Goal: Information Seeking & Learning: Check status

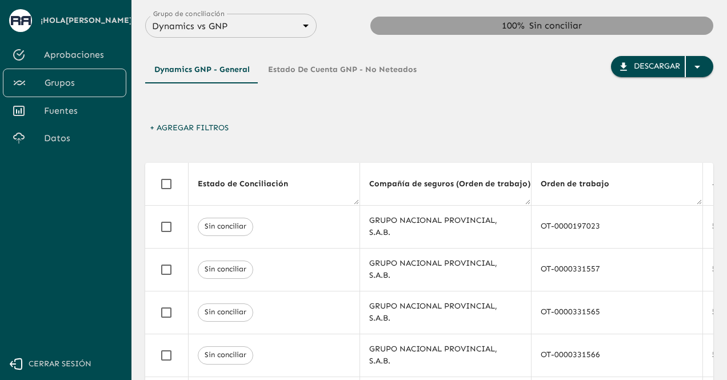
click at [462, 130] on div "+ Agregar Filtros" at bounding box center [429, 131] width 568 height 27
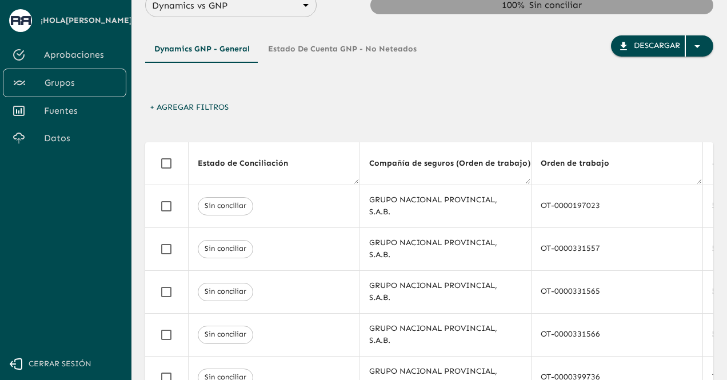
scroll to position [10, 0]
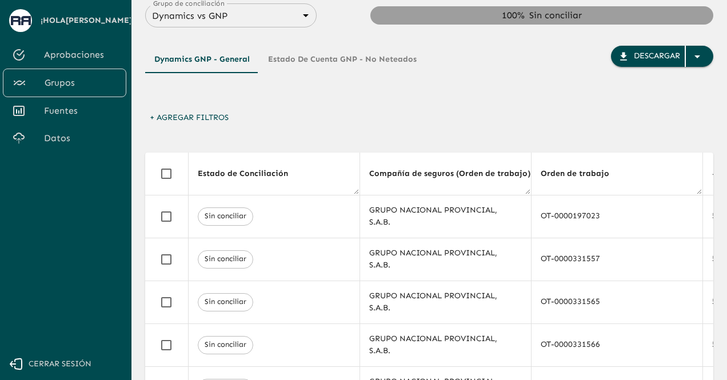
click at [315, 55] on button "Estado de Cuenta GNP - No Neteados" at bounding box center [342, 59] width 167 height 27
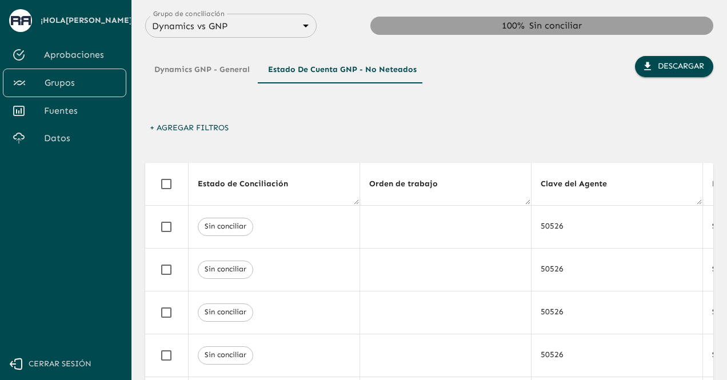
click at [190, 70] on button "Dynamics GNP - General" at bounding box center [202, 69] width 114 height 27
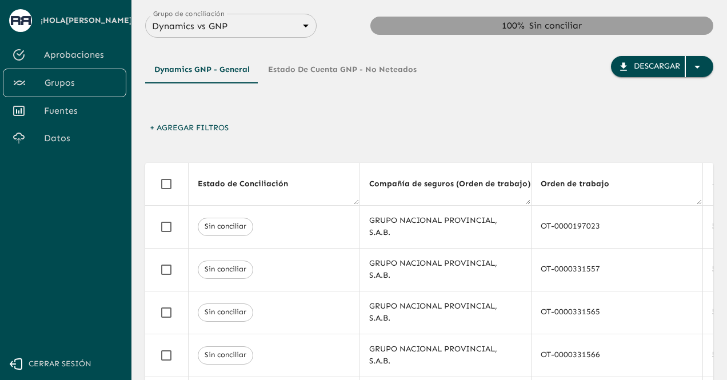
click at [402, 110] on div "Dynamics GNP - General Estado de Cuenta GNP - No Neteados" at bounding box center [285, 87] width 281 height 62
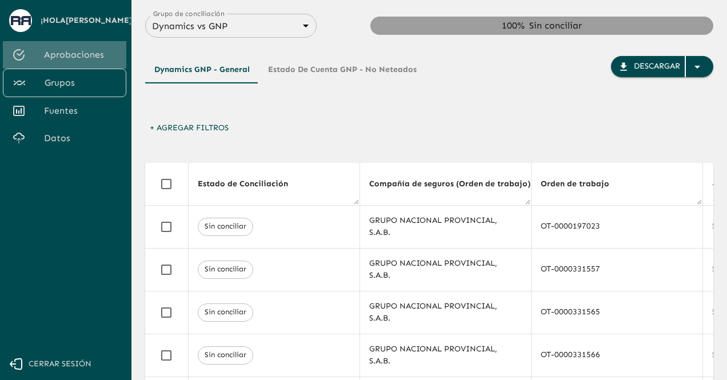
click at [79, 48] on span "Aprobaciones" at bounding box center [80, 55] width 73 height 14
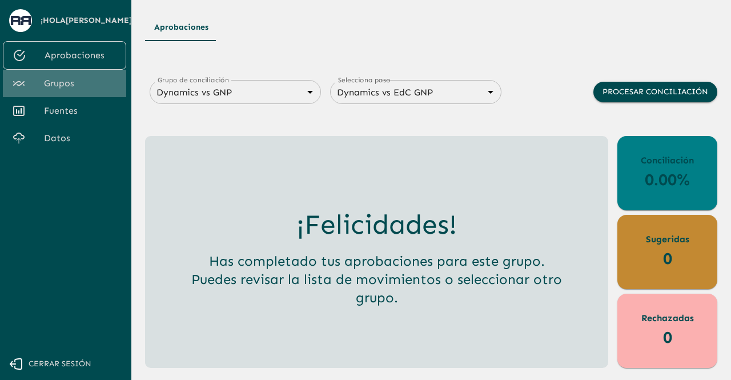
click at [71, 92] on link "Grupos" at bounding box center [64, 83] width 123 height 27
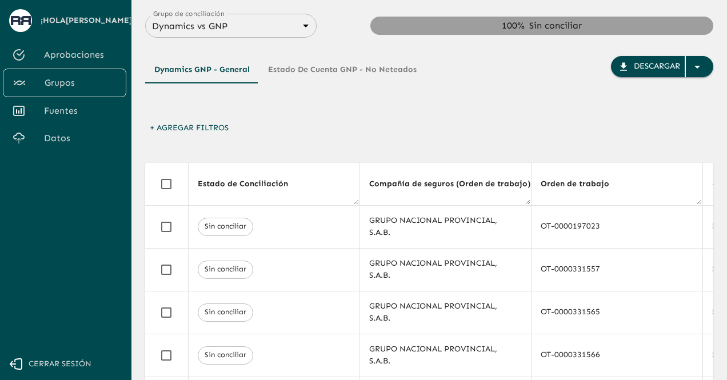
click at [78, 60] on span "Aprobaciones" at bounding box center [80, 55] width 73 height 14
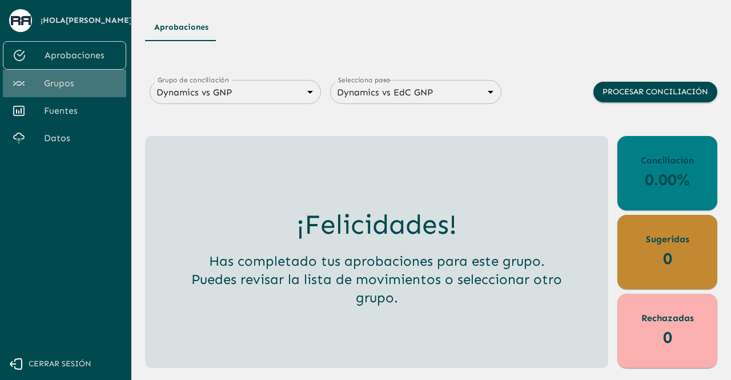
click at [65, 91] on link "Grupos" at bounding box center [64, 83] width 123 height 27
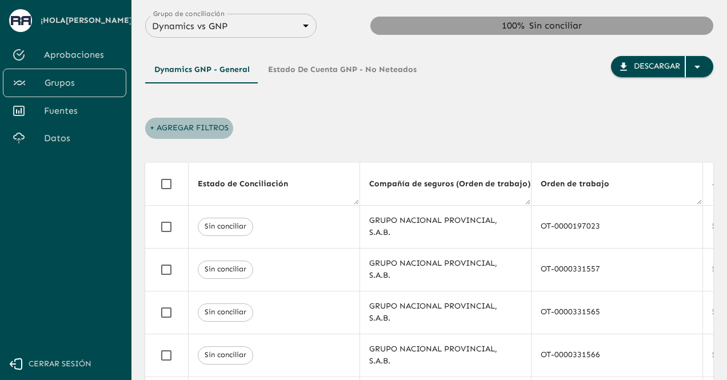
click at [152, 131] on button "+ Agregar Filtros" at bounding box center [189, 128] width 88 height 21
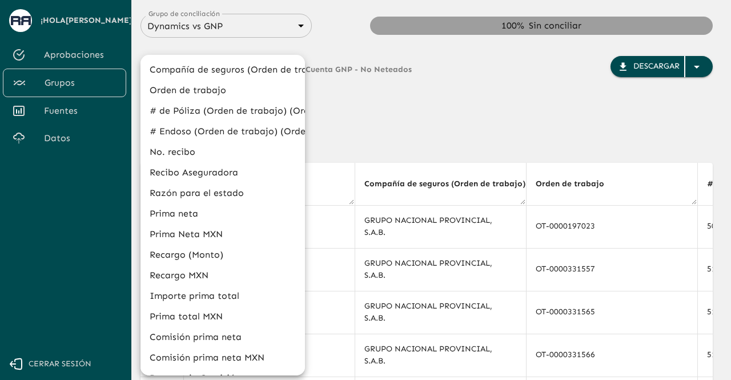
click at [373, 130] on div at bounding box center [365, 190] width 731 height 380
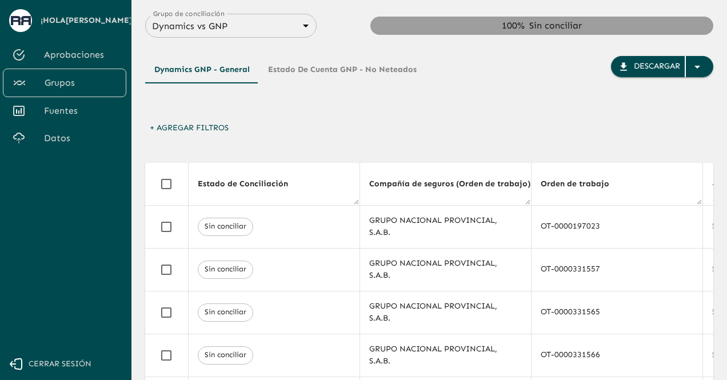
click at [186, 129] on button "+ Agregar Filtros" at bounding box center [189, 128] width 88 height 21
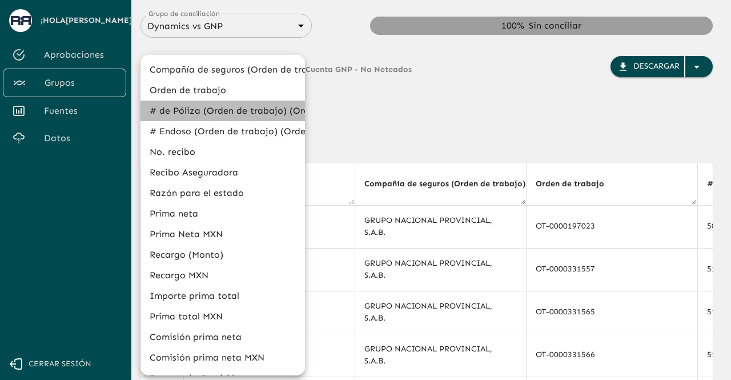
click at [229, 109] on li "# de Póliza (Orden de trabajo) (Orden de trabajo)" at bounding box center [223, 111] width 165 height 21
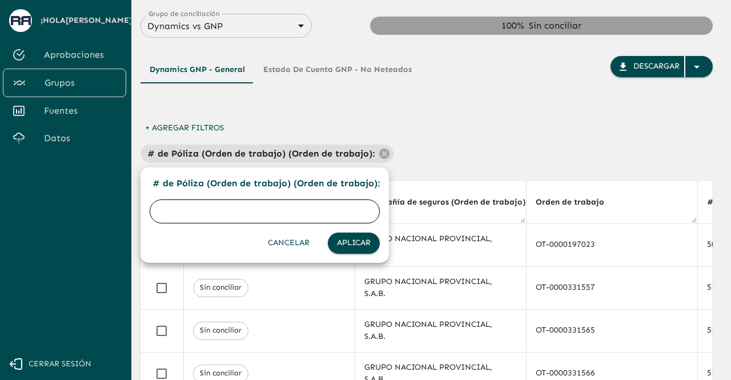
paste input "125876870"
type input "125876870"
click at [354, 245] on button "Aplicar" at bounding box center [354, 243] width 52 height 21
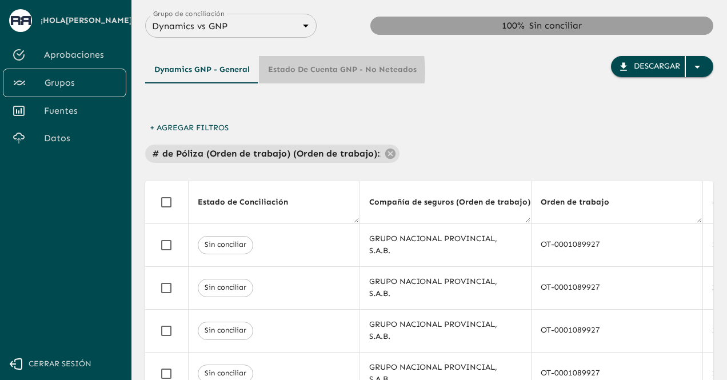
click at [307, 71] on button "Estado de Cuenta GNP - No Neteados" at bounding box center [342, 69] width 167 height 27
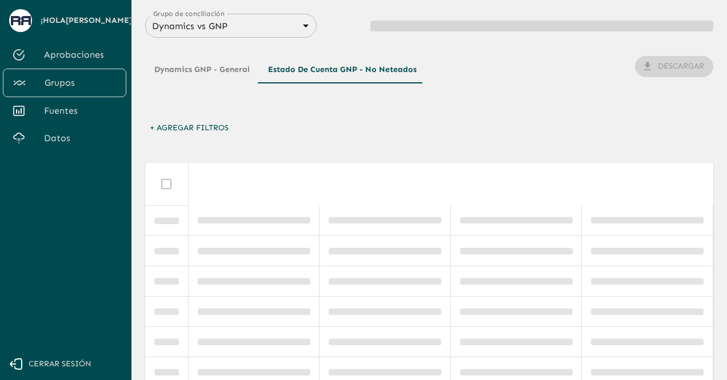
click at [167, 129] on button "+ Agregar Filtros" at bounding box center [189, 128] width 88 height 21
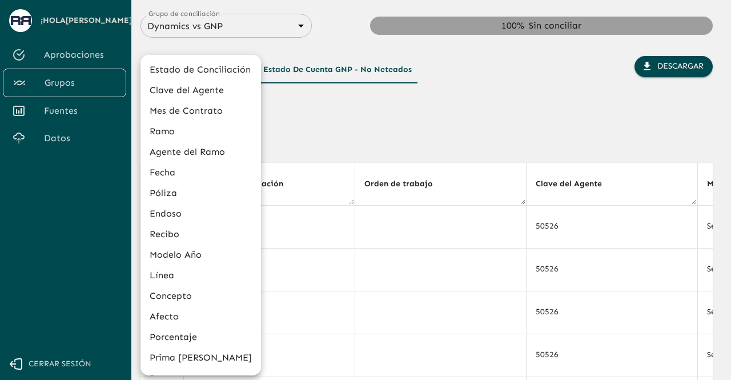
click at [167, 198] on li "Póliza" at bounding box center [201, 193] width 121 height 21
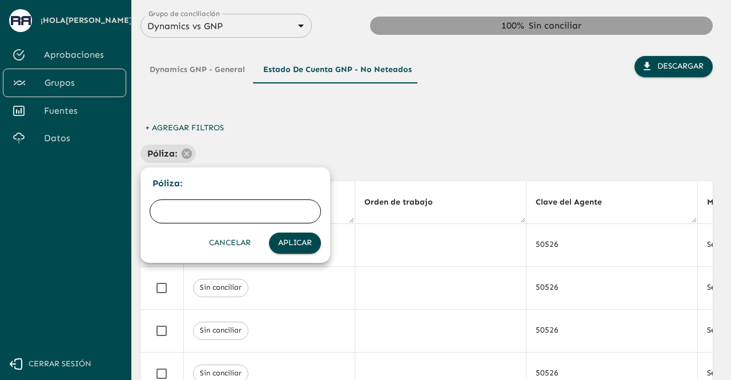
paste input "125876870"
type input "125876870"
click button "Aplicar" at bounding box center [295, 243] width 52 height 21
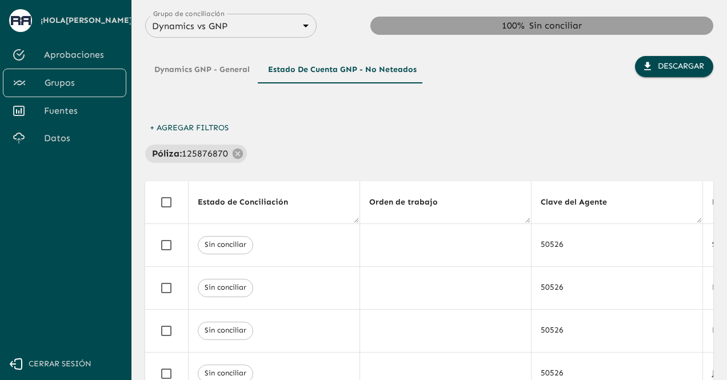
click at [504, 183] on th "Orden de trabajo" at bounding box center [444, 202] width 171 height 43
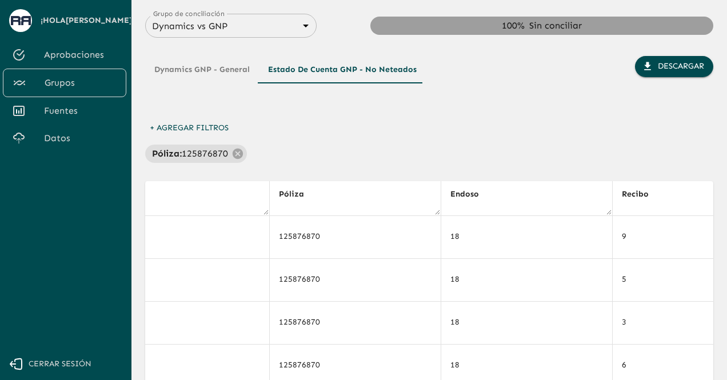
scroll to position [8, 1463]
click at [222, 71] on button "Dynamics GNP - General" at bounding box center [202, 69] width 114 height 27
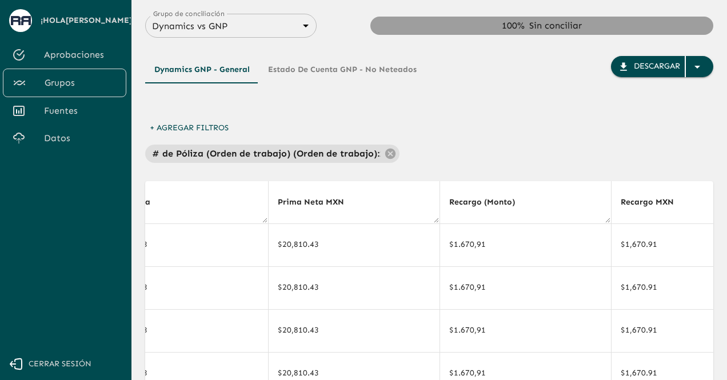
scroll to position [0, 1463]
click at [539, 137] on div "+ Agregar Filtros # de Póliza (Orden de trabajo) (Orden de trabajo) : 125876870" at bounding box center [429, 140] width 568 height 45
click at [557, 205] on th "Recargo (Monto)" at bounding box center [524, 202] width 171 height 43
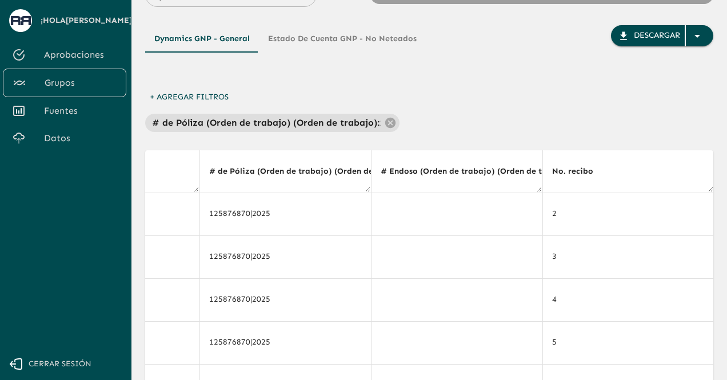
scroll to position [30, 0]
click at [348, 46] on button "Estado de Cuenta GNP - No Neteados" at bounding box center [342, 39] width 167 height 27
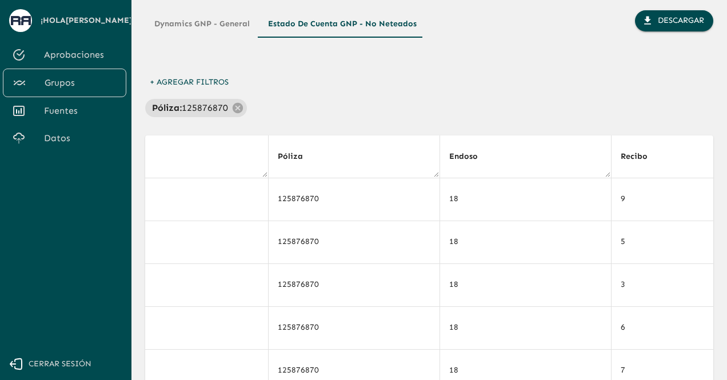
scroll to position [42, 0]
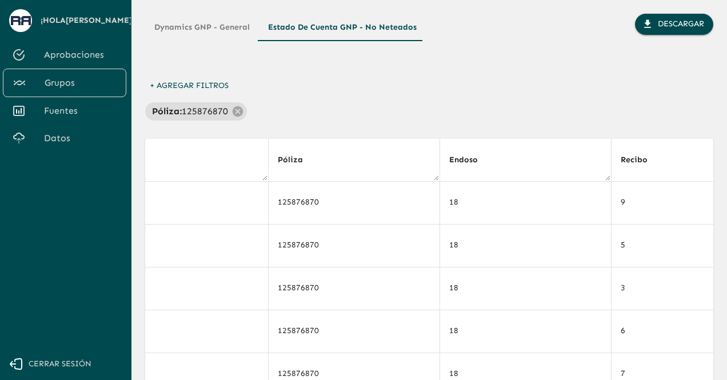
click at [179, 22] on button "Dynamics GNP - General" at bounding box center [202, 27] width 114 height 27
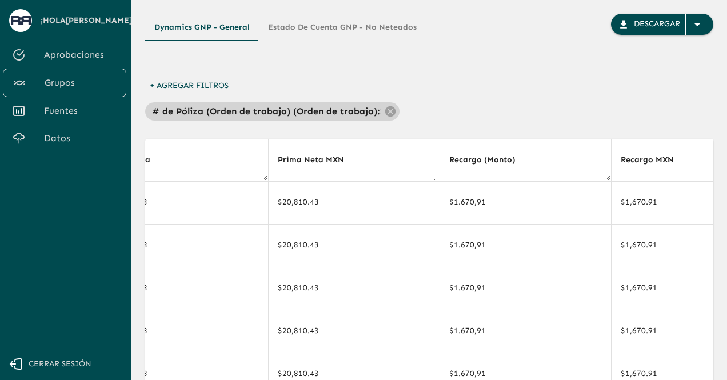
scroll to position [0, 503]
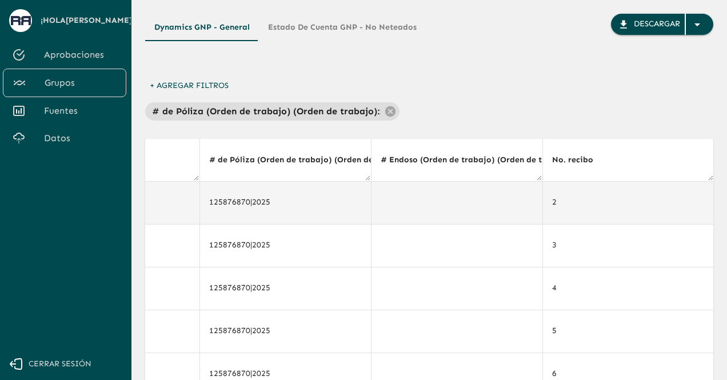
click at [388, 215] on td at bounding box center [456, 202] width 171 height 43
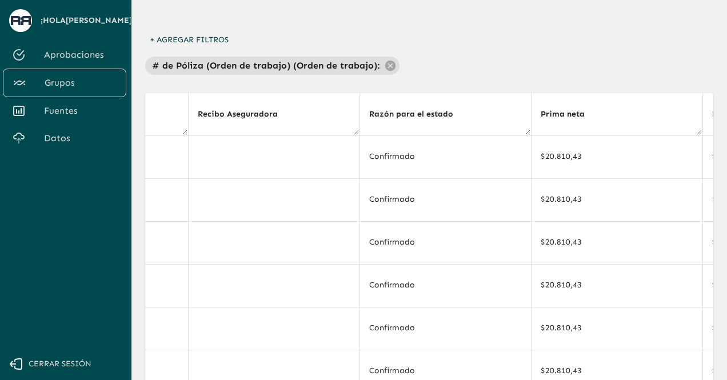
scroll to position [48, 0]
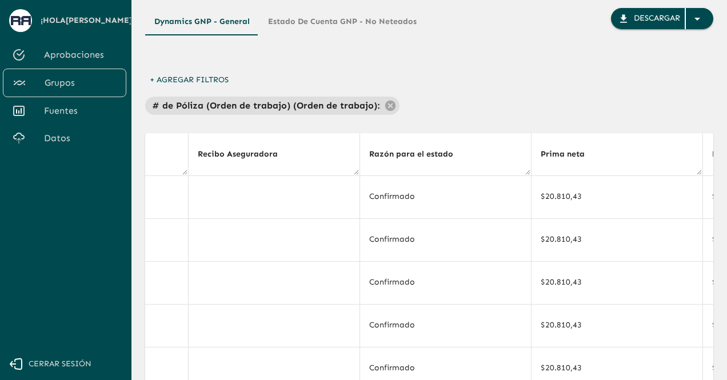
click at [345, 28] on button "Estado de Cuenta GNP - No Neteados" at bounding box center [342, 21] width 167 height 27
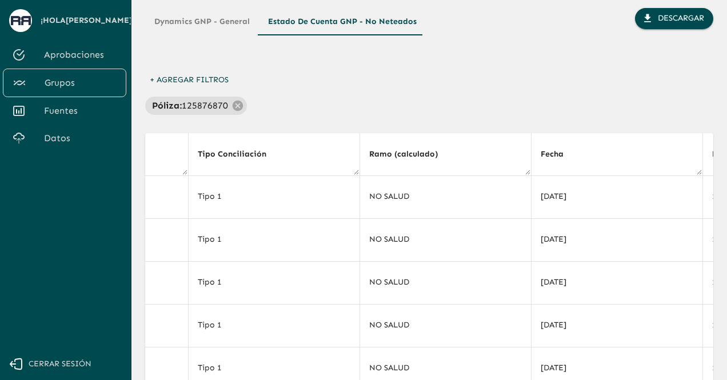
scroll to position [0, 1463]
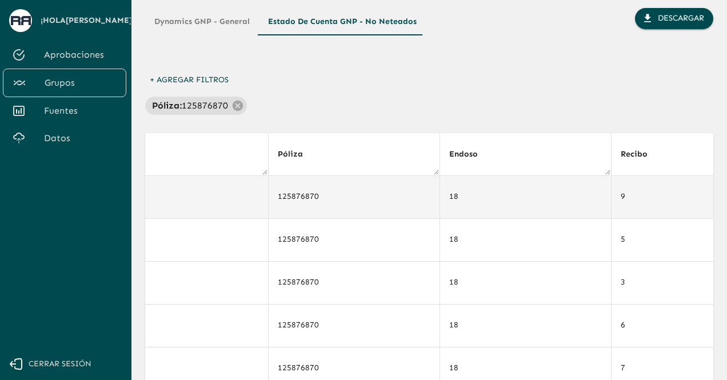
click at [328, 189] on td "125876870" at bounding box center [353, 196] width 171 height 43
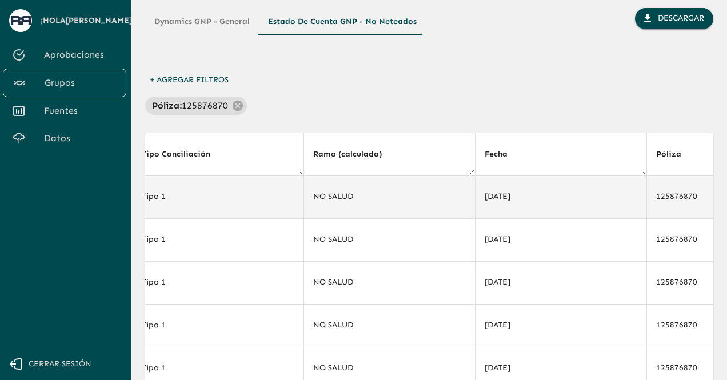
scroll to position [0, 1051]
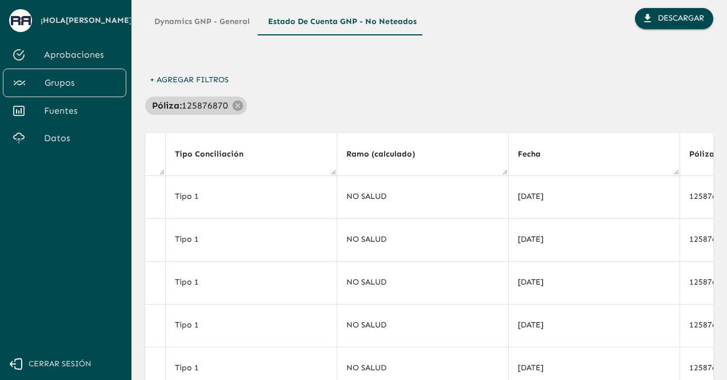
click at [218, 108] on p "125876870" at bounding box center [205, 106] width 46 height 14
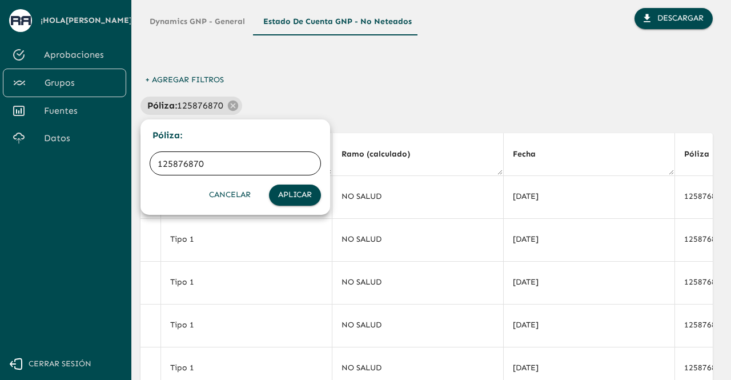
drag, startPoint x: 207, startPoint y: 172, endPoint x: 162, endPoint y: 187, distance: 48.1
click at [162, 187] on div "125876870 ​ Cancelar Aplicar" at bounding box center [235, 178] width 171 height 54
type input "1"
paste input "668188170"
type input "668188170"
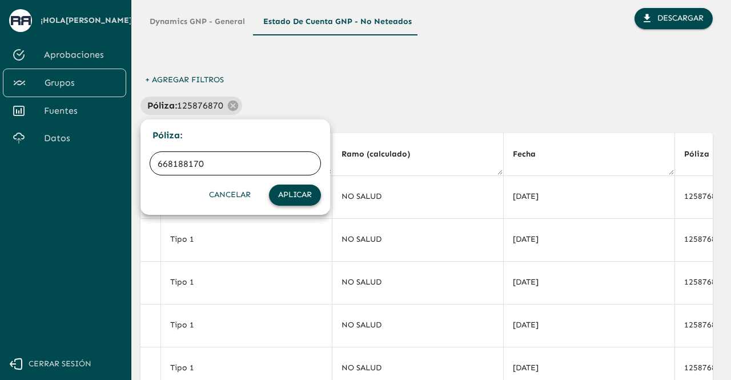
click at [302, 202] on button "Aplicar" at bounding box center [295, 195] width 52 height 21
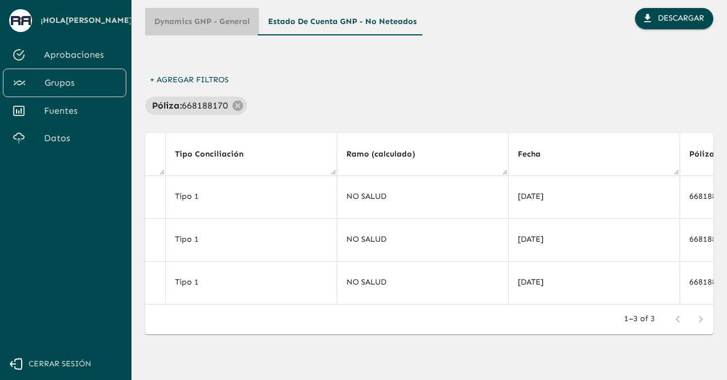
click at [201, 27] on button "Dynamics GNP - General" at bounding box center [202, 21] width 114 height 27
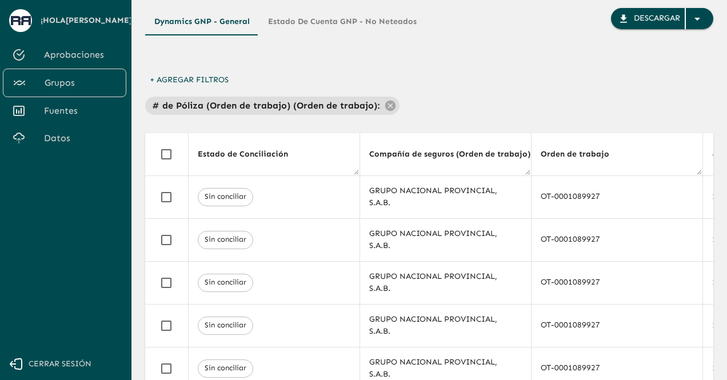
scroll to position [0, 1028]
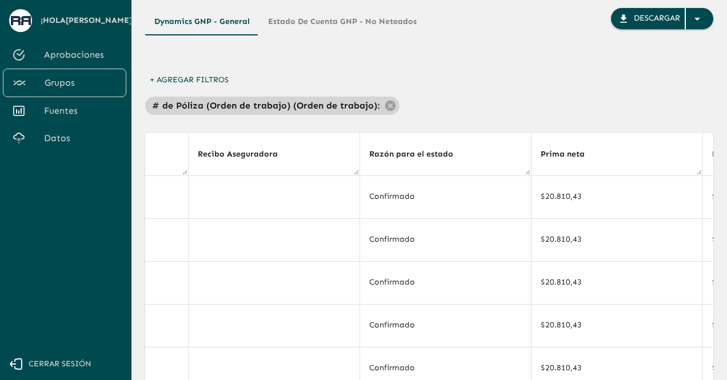
click at [322, 105] on p "# de Póliza (Orden de trabajo) (Orden de trabajo) :" at bounding box center [265, 106] width 227 height 14
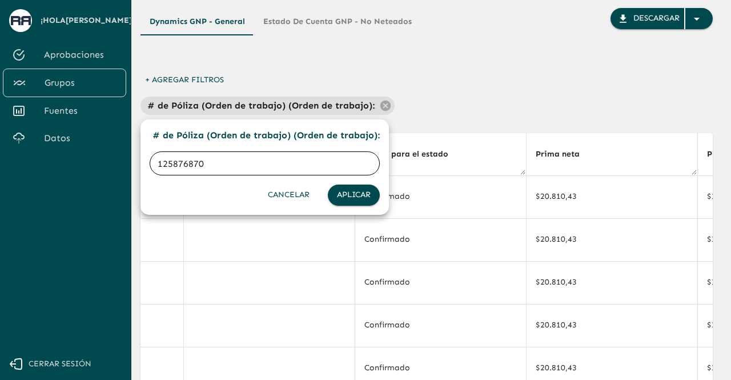
drag, startPoint x: 223, startPoint y: 178, endPoint x: 118, endPoint y: 181, distance: 105.2
click at [118, 181] on div "# de Póliza (Orden de trabajo) (Orden de trabajo) : 125876870 ​ Cancelar Aplicar" at bounding box center [365, 192] width 731 height 375
paste input "668188170"
type input "668188170"
click button "Aplicar" at bounding box center [354, 195] width 52 height 21
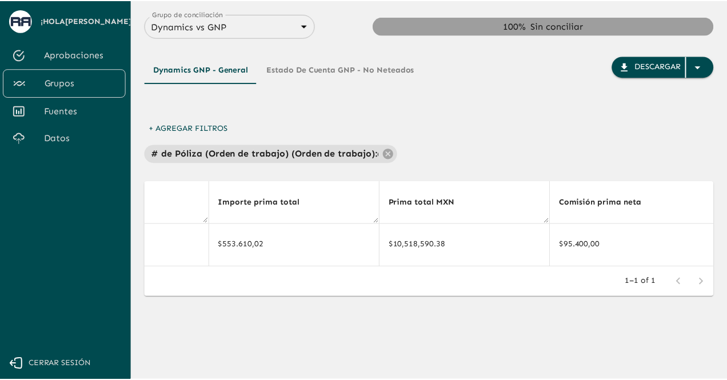
scroll to position [0, 1912]
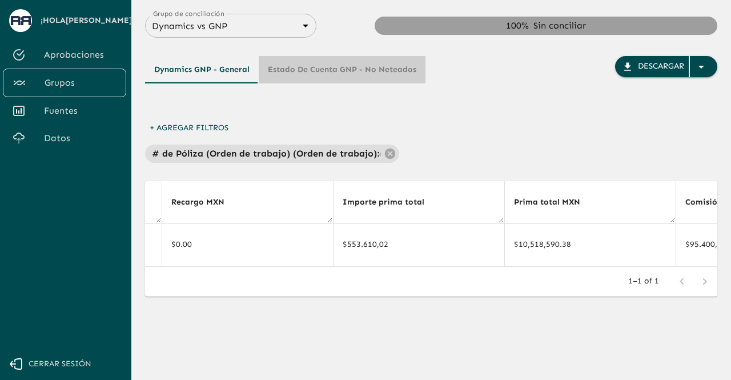
click at [359, 82] on button "Estado de Cuenta GNP - No Neteados" at bounding box center [342, 69] width 167 height 27
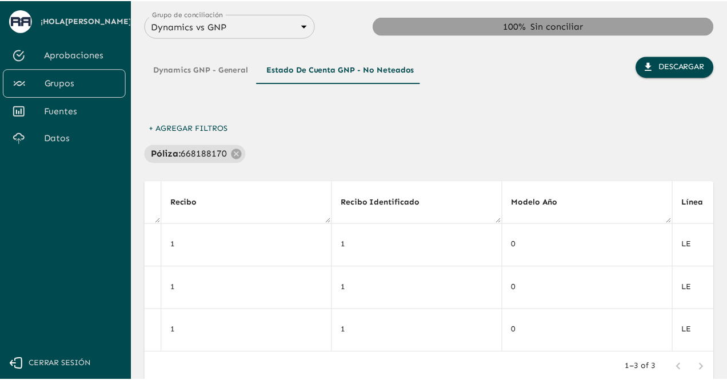
scroll to position [0, 1051]
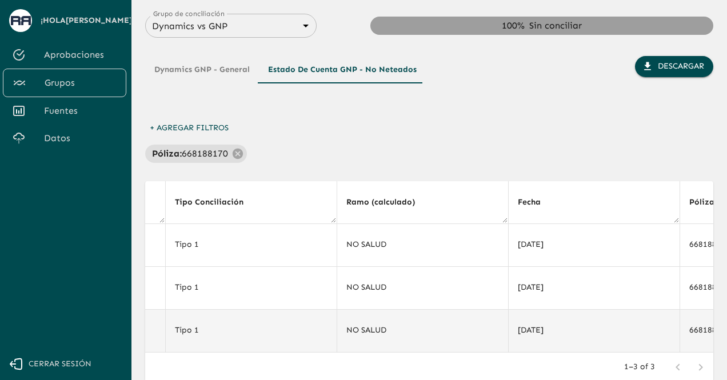
drag, startPoint x: 301, startPoint y: 351, endPoint x: 342, endPoint y: 350, distance: 40.6
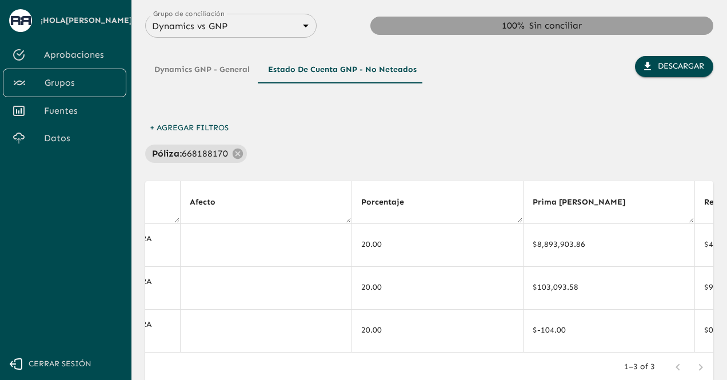
scroll to position [0, 2864]
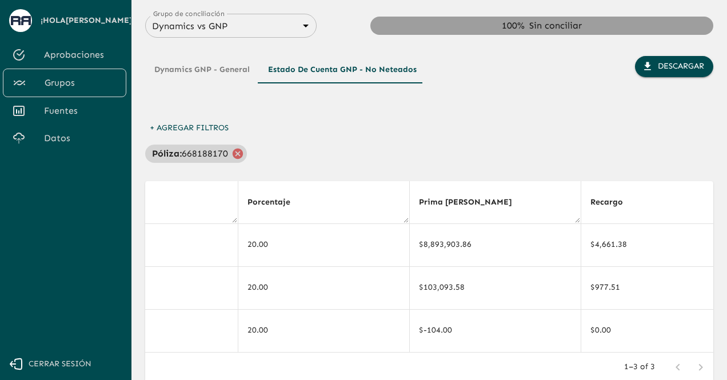
click at [233, 153] on icon at bounding box center [238, 153] width 10 height 10
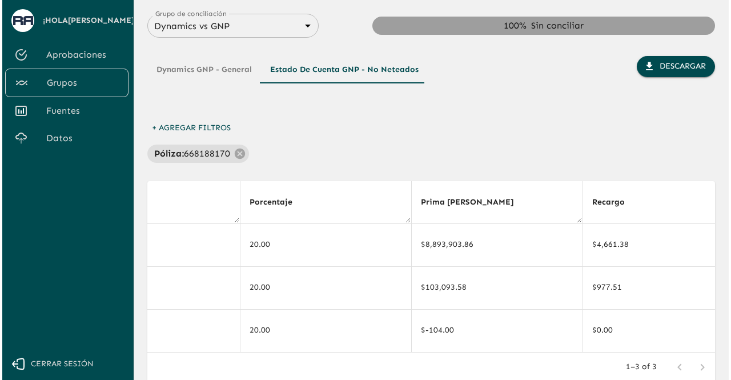
scroll to position [0, 0]
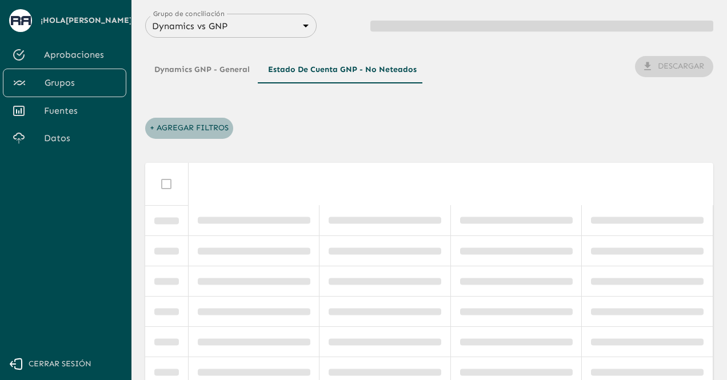
click at [206, 130] on button "+ Agregar Filtros" at bounding box center [189, 128] width 88 height 21
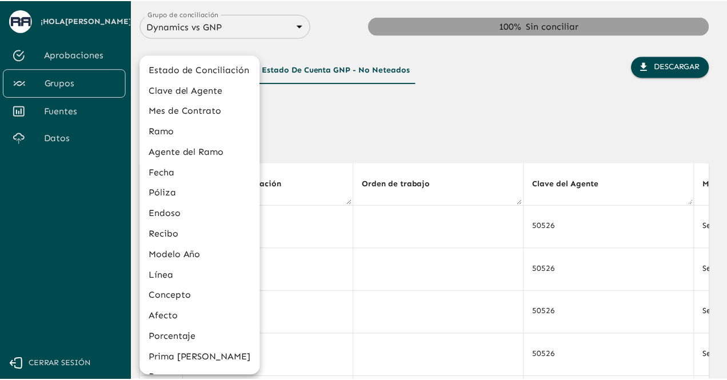
scroll to position [0, 2864]
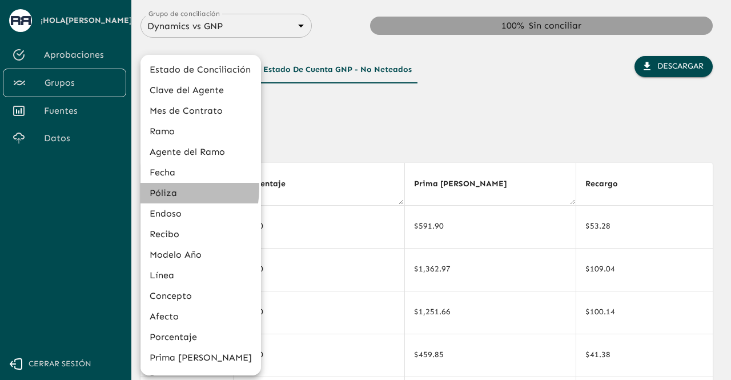
click at [158, 188] on li "Póliza" at bounding box center [201, 193] width 121 height 21
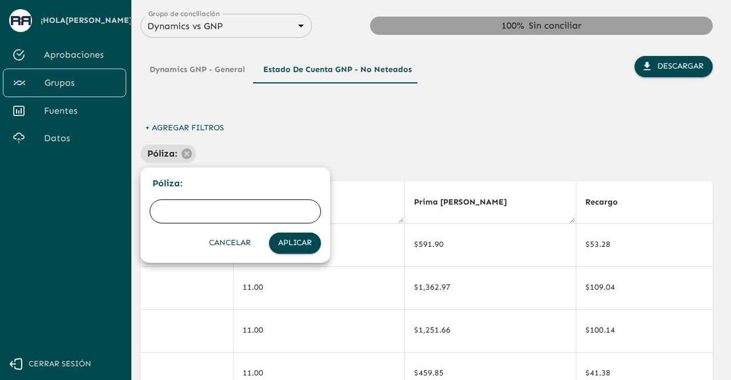
drag, startPoint x: 187, startPoint y: 223, endPoint x: 189, endPoint y: 216, distance: 7.0
click at [189, 217] on input "text" at bounding box center [235, 211] width 171 height 32
click at [189, 215] on input "text" at bounding box center [235, 211] width 171 height 32
type input "506705"
click at [296, 246] on button "Aplicar" at bounding box center [295, 243] width 52 height 21
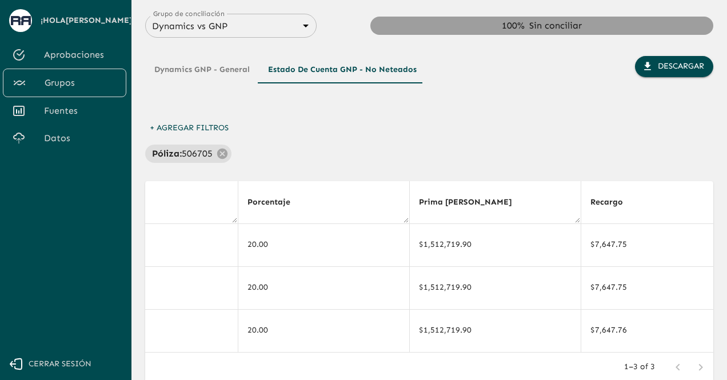
click at [194, 68] on button "Dynamics GNP - General" at bounding box center [202, 69] width 114 height 27
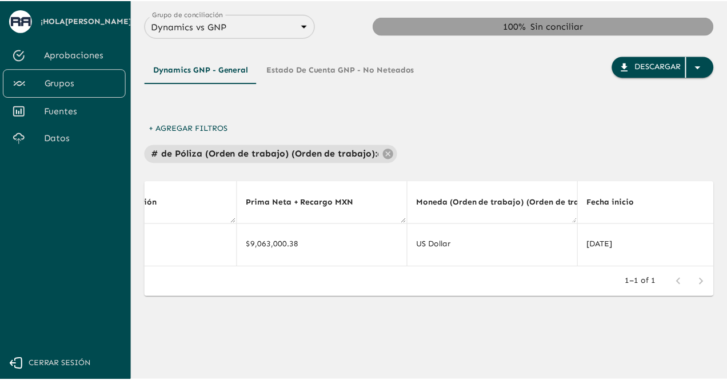
scroll to position [0, 1912]
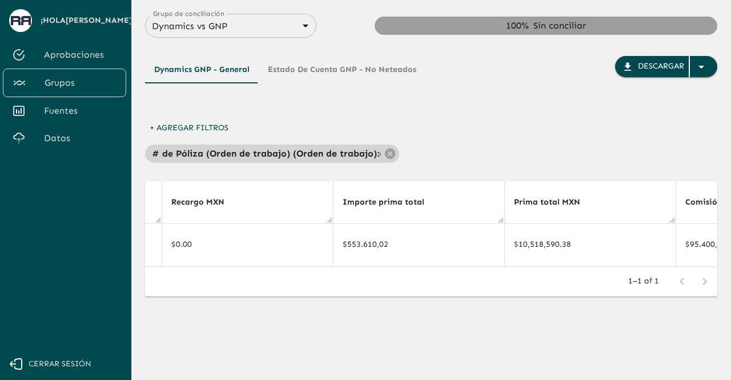
click at [243, 147] on p "# de Póliza (Orden de trabajo) (Orden de trabajo) :" at bounding box center [265, 154] width 227 height 14
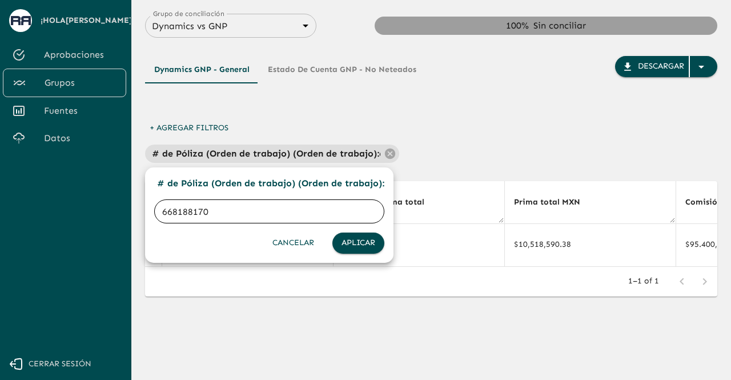
drag, startPoint x: 221, startPoint y: 211, endPoint x: 138, endPoint y: 236, distance: 87.0
click at [138, 236] on div "# de Póliza (Orden de trabajo) (Orden de trabajo) : 668188170 ​ Cancelar Aplicar" at bounding box center [365, 192] width 731 height 375
type input "506705"
click button "Aplicar" at bounding box center [359, 243] width 52 height 21
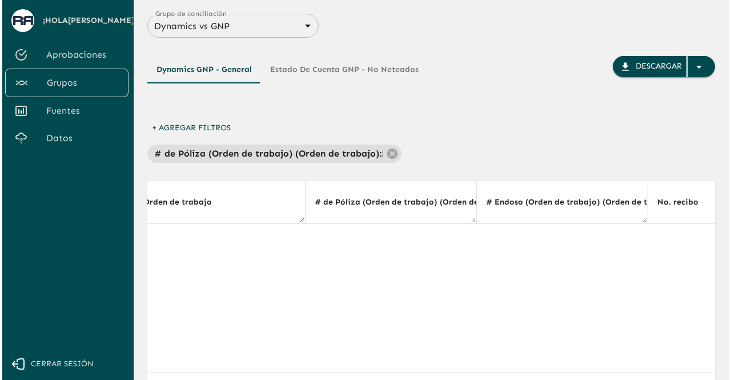
scroll to position [0, 0]
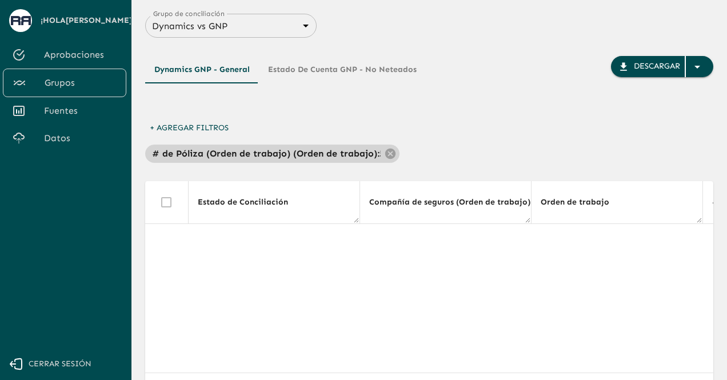
click at [244, 154] on p "# de Póliza (Orden de trabajo) (Orden de trabajo) :" at bounding box center [265, 154] width 227 height 14
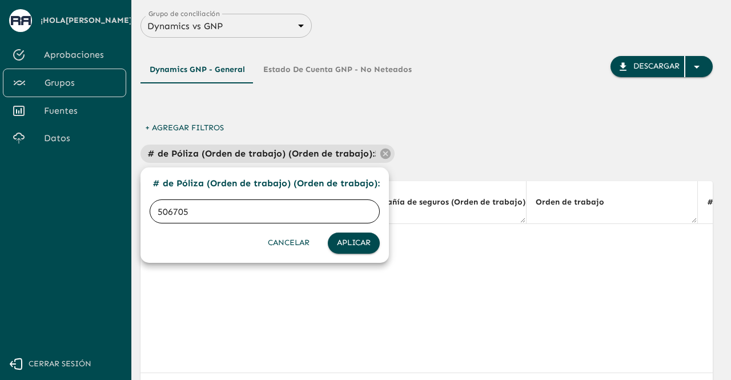
drag, startPoint x: 209, startPoint y: 218, endPoint x: 157, endPoint y: 228, distance: 53.6
click at [157, 228] on div "506705 ​ Cancelar Aplicar" at bounding box center [265, 226] width 230 height 54
type input "566693"
click at [346, 248] on button "Aplicar" at bounding box center [354, 243] width 52 height 21
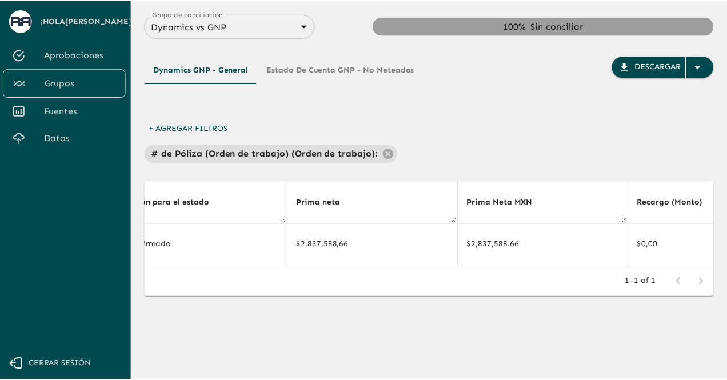
scroll to position [0, 1266]
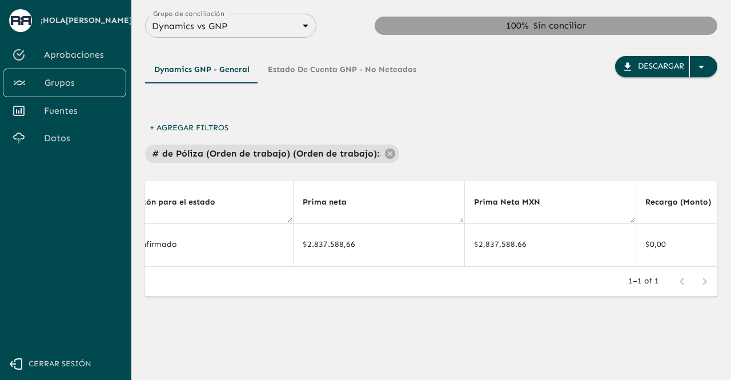
click at [311, 71] on button "Estado de Cuenta GNP - No Neteados" at bounding box center [342, 69] width 167 height 27
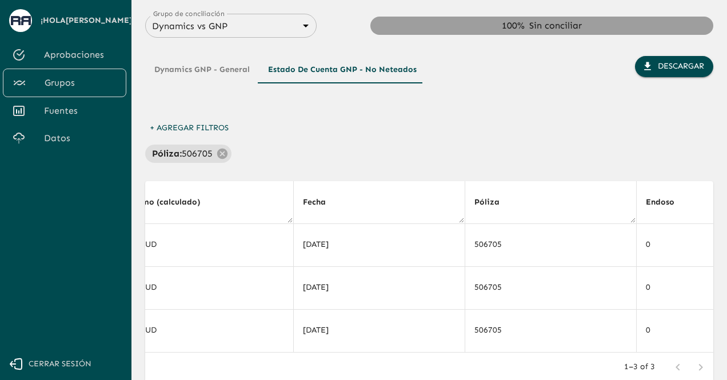
scroll to position [0, 2864]
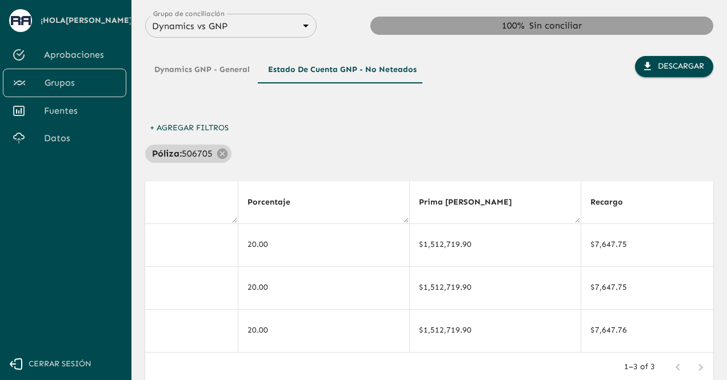
click at [194, 155] on p "506705" at bounding box center [197, 154] width 31 height 14
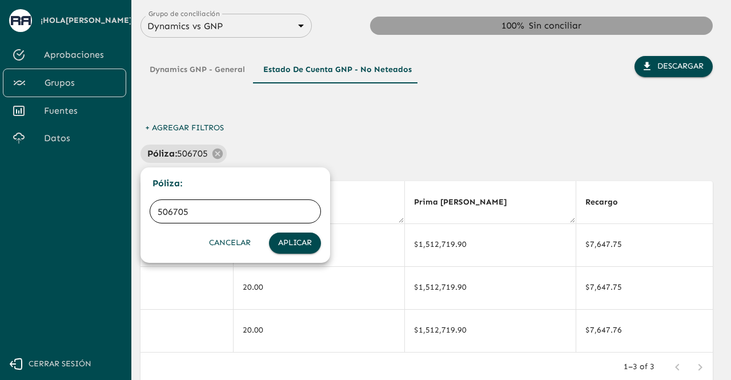
drag, startPoint x: 199, startPoint y: 209, endPoint x: 138, endPoint y: 214, distance: 60.8
click at [138, 214] on div "Póliza : 506705 ​ Cancelar Aplicar" at bounding box center [365, 192] width 731 height 375
type input "566693"
click at [297, 247] on button "Aplicar" at bounding box center [295, 243] width 52 height 21
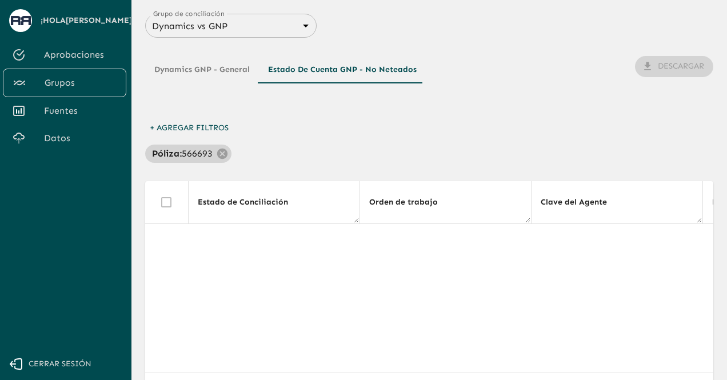
click at [193, 155] on p "566693" at bounding box center [197, 154] width 31 height 14
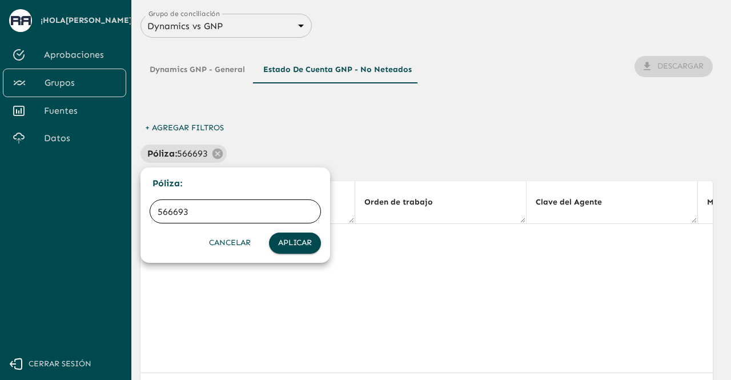
drag, startPoint x: 227, startPoint y: 212, endPoint x: 166, endPoint y: 230, distance: 64.4
click at [166, 230] on div "566693 ​ Cancelar Aplicar" at bounding box center [235, 226] width 171 height 54
type input "5"
type input "585885"
click at [302, 253] on button "Aplicar" at bounding box center [295, 243] width 52 height 21
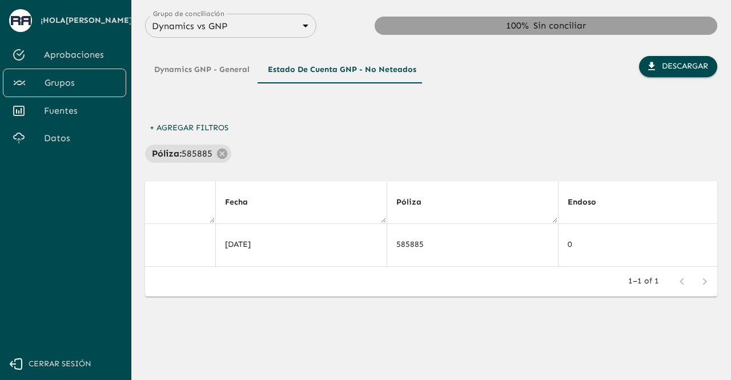
scroll to position [0, 1344]
click at [217, 67] on button "Dynamics GNP - General" at bounding box center [202, 69] width 114 height 27
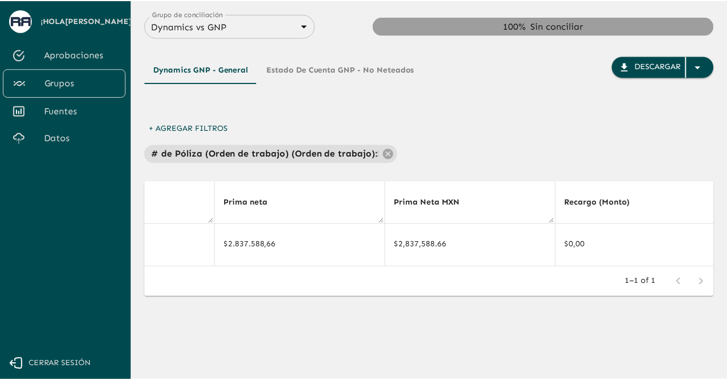
scroll to position [0, 1266]
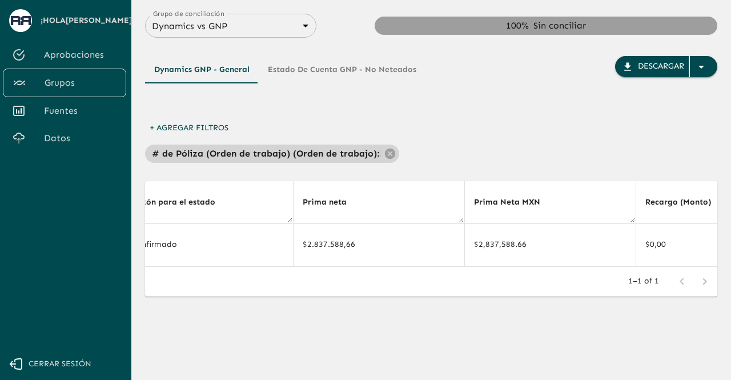
click at [290, 151] on p "# de Póliza (Orden de trabajo) (Orden de trabajo) :" at bounding box center [265, 154] width 227 height 14
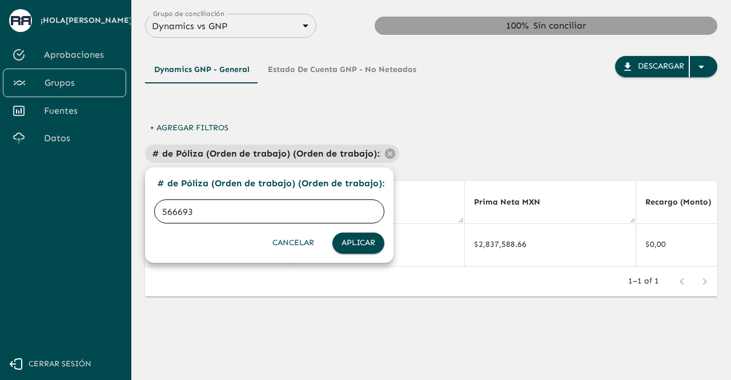
drag, startPoint x: 199, startPoint y: 214, endPoint x: 169, endPoint y: 218, distance: 31.2
click at [169, 218] on input "566693" at bounding box center [269, 211] width 230 height 32
type input "5"
paste input "585885"
type input "585885"
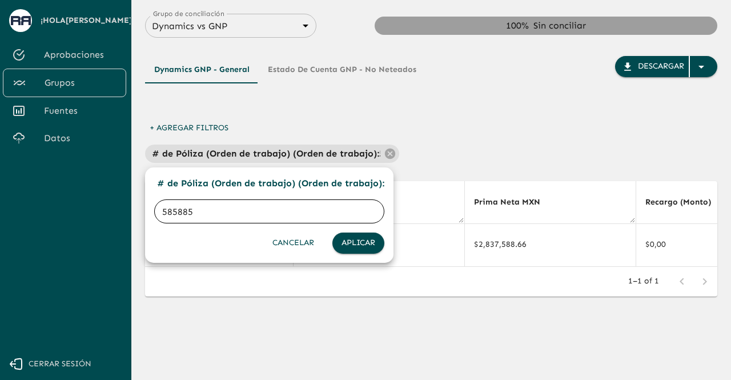
click button "Aplicar" at bounding box center [359, 243] width 52 height 21
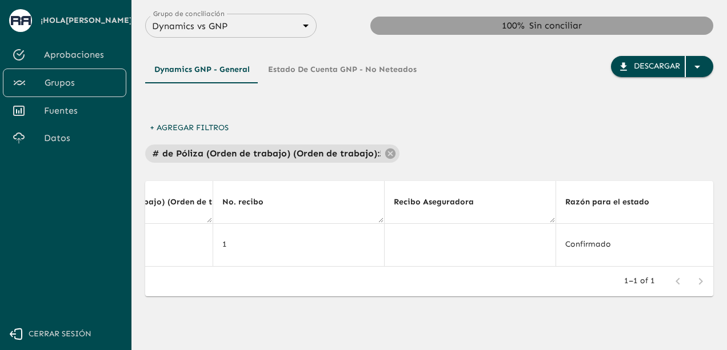
scroll to position [0, 1108]
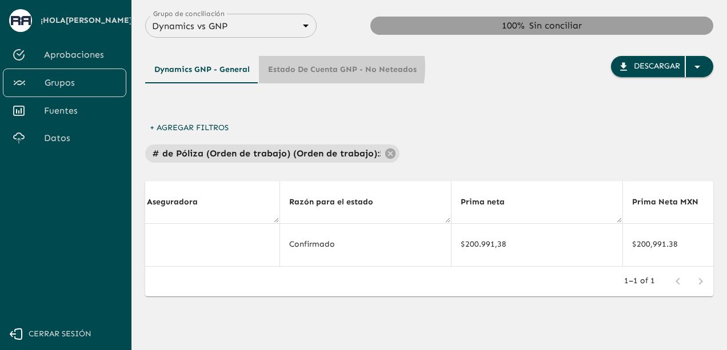
click at [321, 67] on button "Estado de Cuenta GNP - No Neteados" at bounding box center [342, 69] width 167 height 27
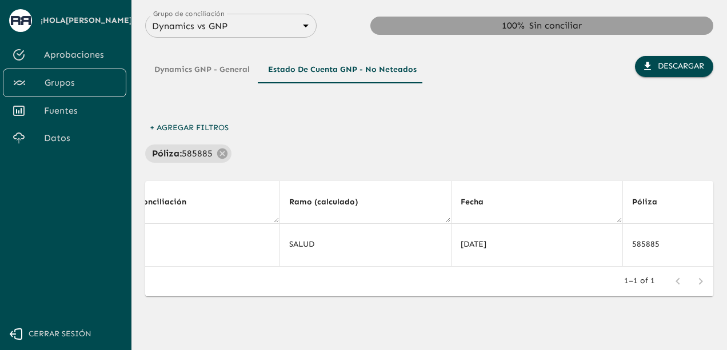
scroll to position [0, 1344]
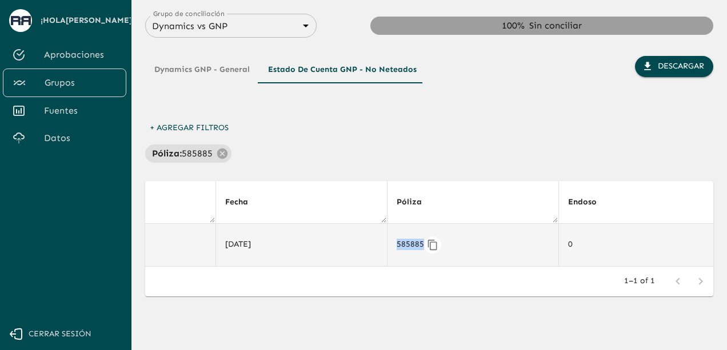
drag, startPoint x: 387, startPoint y: 245, endPoint x: 415, endPoint y: 245, distance: 27.4
click at [415, 245] on td "585885" at bounding box center [472, 244] width 171 height 43
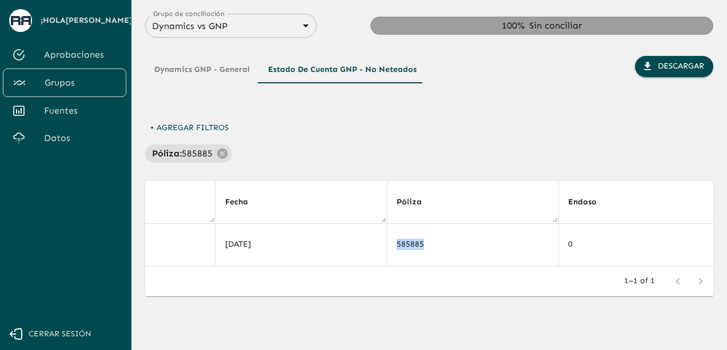
click at [201, 71] on button "Dynamics GNP - General" at bounding box center [202, 69] width 114 height 27
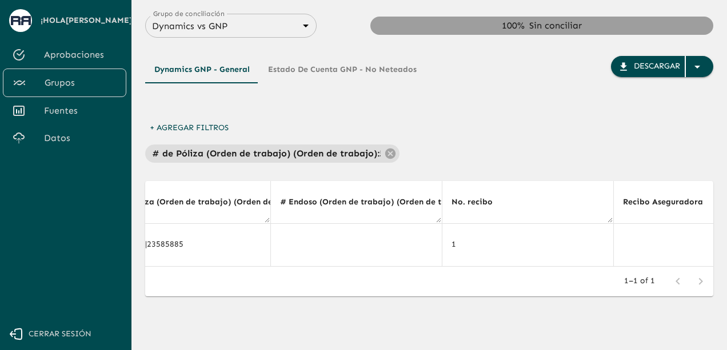
scroll to position [0, 531]
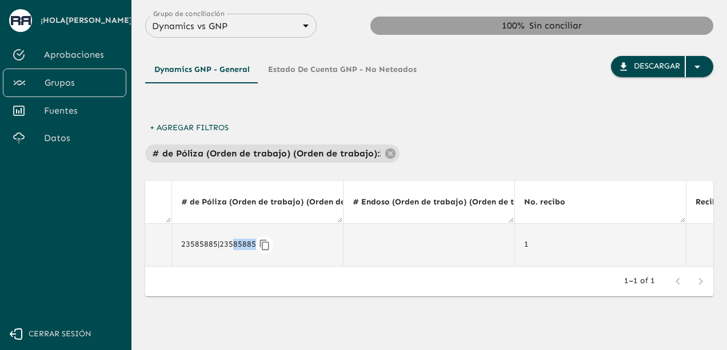
drag, startPoint x: 224, startPoint y: 244, endPoint x: 246, endPoint y: 244, distance: 21.7
click at [246, 244] on div "23585885|23585885" at bounding box center [257, 245] width 153 height 17
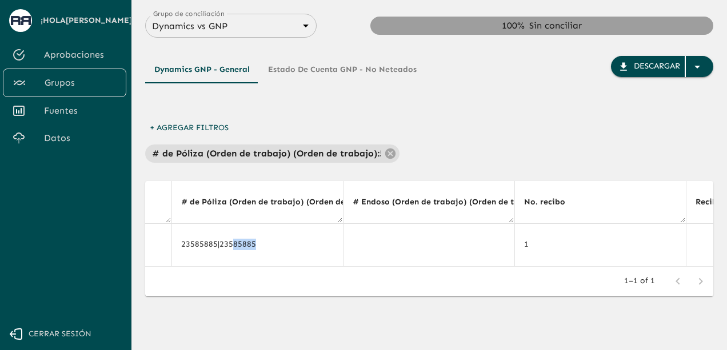
click at [297, 67] on button "Estado de Cuenta GNP - No Neteados" at bounding box center [342, 69] width 167 height 27
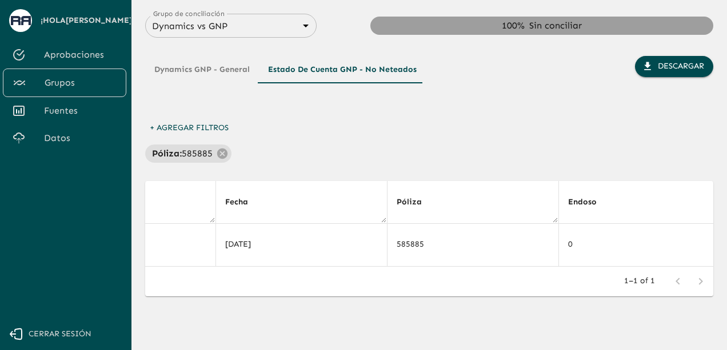
scroll to position [0, 1416]
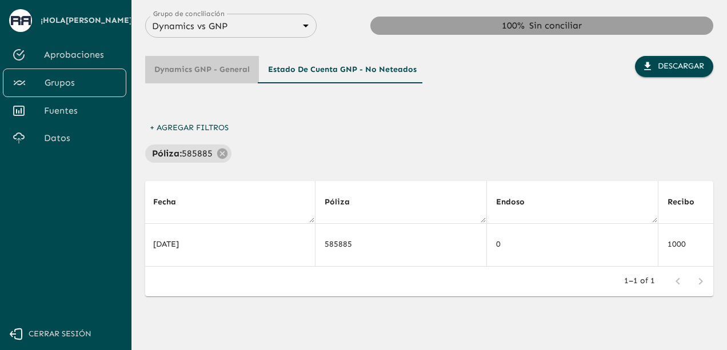
click at [205, 75] on button "Dynamics GNP - General" at bounding box center [202, 69] width 114 height 27
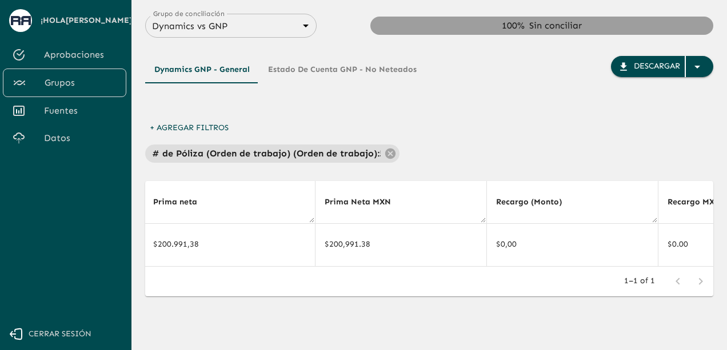
scroll to position [0, 531]
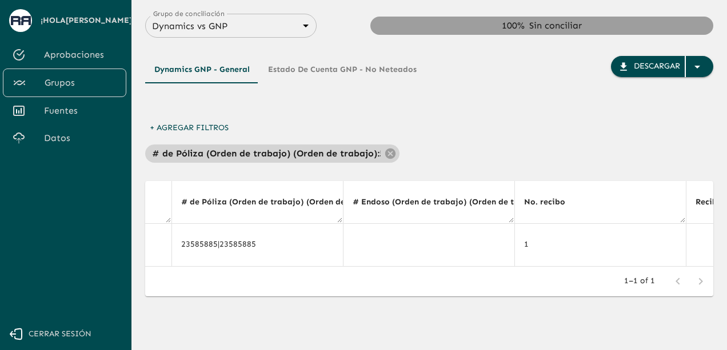
click at [295, 153] on p "# de Póliza (Orden de trabajo) (Orden de trabajo) :" at bounding box center [265, 154] width 227 height 14
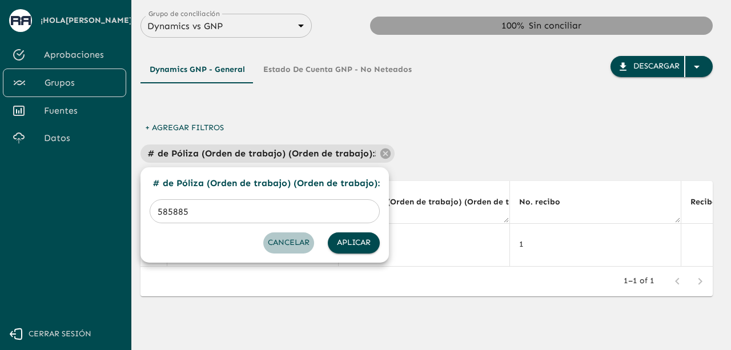
click at [291, 243] on button "Cancelar" at bounding box center [288, 243] width 51 height 21
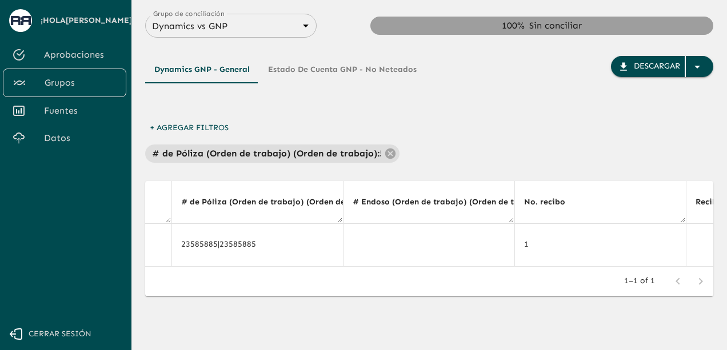
click at [156, 126] on button "+ Agregar Filtros" at bounding box center [189, 128] width 88 height 21
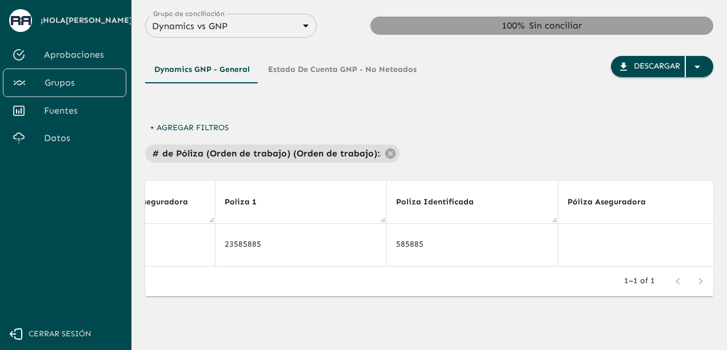
scroll to position [0, 4793]
click at [293, 69] on button "Estado de Cuenta GNP - No Neteados" at bounding box center [342, 69] width 167 height 27
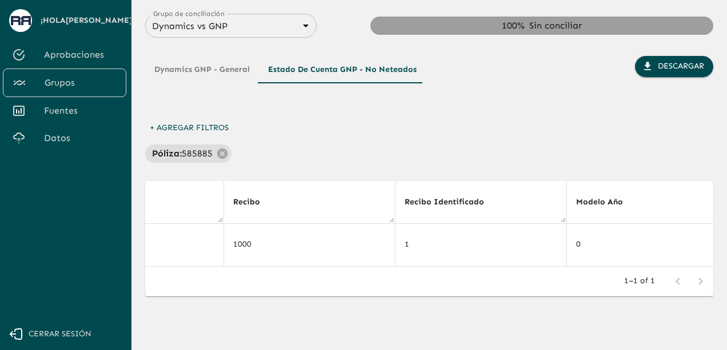
scroll to position [0, 1859]
drag, startPoint x: 405, startPoint y: 270, endPoint x: 446, endPoint y: 268, distance: 41.2
click at [446, 268] on div "Estado de Conciliación Orden de trabajo Clave del Agente Mes de Contrato Ramo A…" at bounding box center [429, 238] width 568 height 115
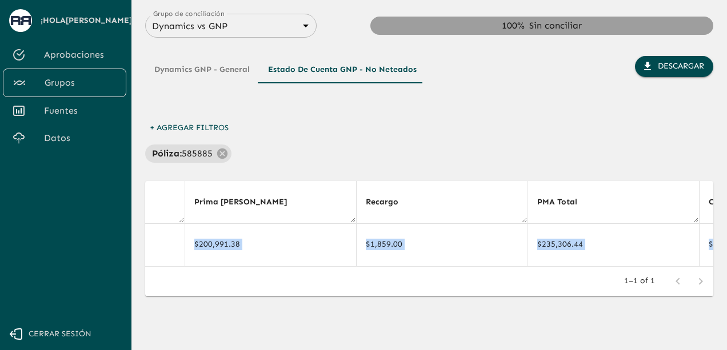
scroll to position [0, 3197]
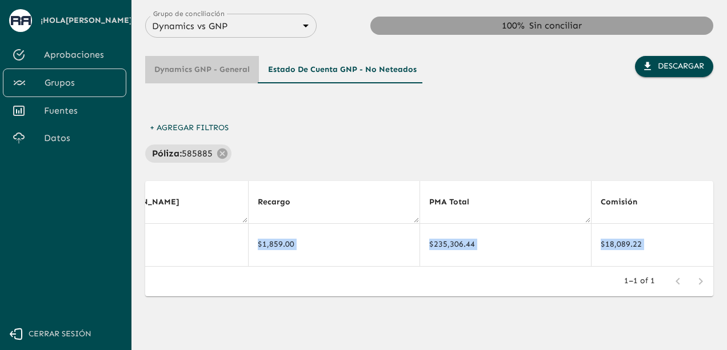
click at [199, 72] on button "Dynamics GNP - General" at bounding box center [202, 69] width 114 height 27
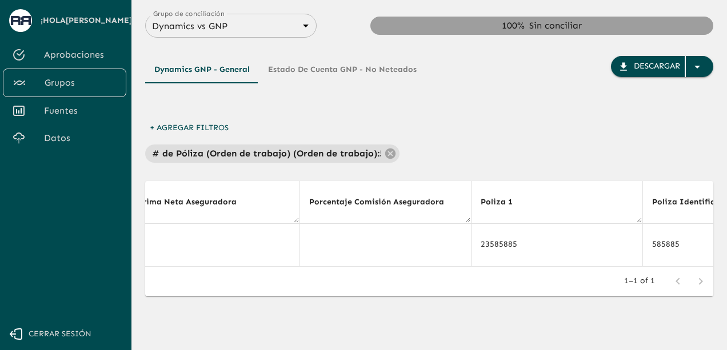
scroll to position [0, 2176]
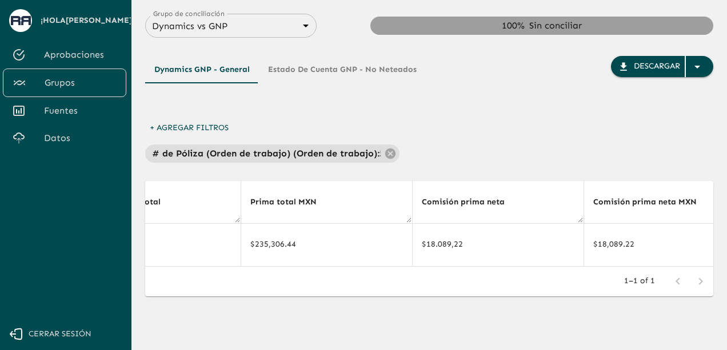
click at [302, 66] on button "Estado de Cuenta GNP - No Neteados" at bounding box center [342, 69] width 167 height 27
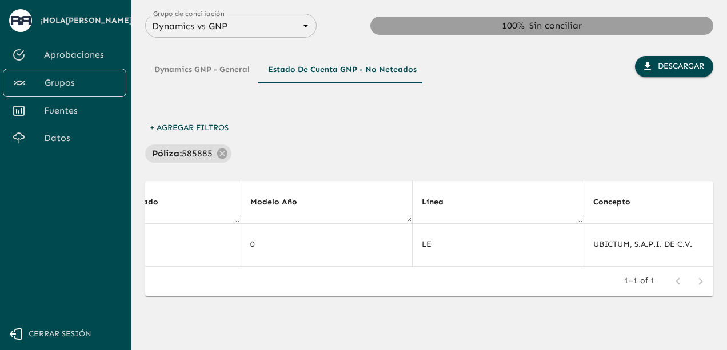
scroll to position [0, 3197]
click at [209, 71] on button "Dynamics GNP - General" at bounding box center [202, 69] width 114 height 27
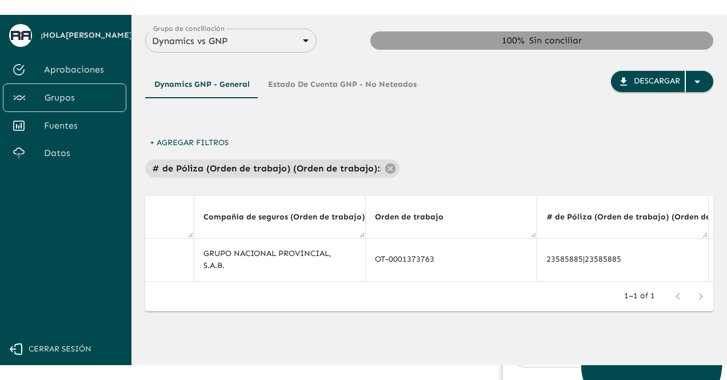
scroll to position [0, 166]
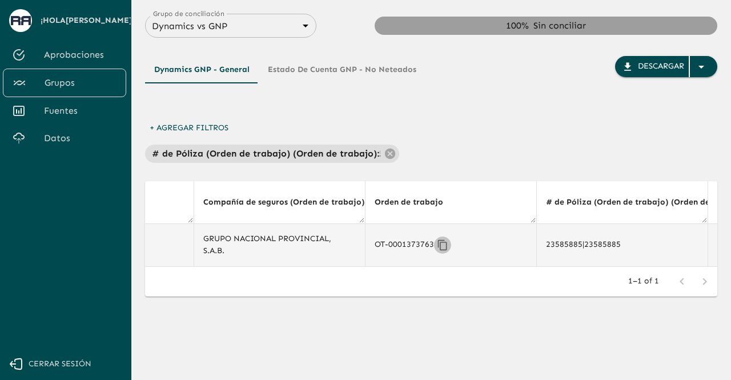
click at [440, 242] on icon "Copiar" at bounding box center [442, 244] width 11 height 11
click at [78, 110] on span "Fuentes" at bounding box center [80, 111] width 73 height 14
